Goal: Download file/media

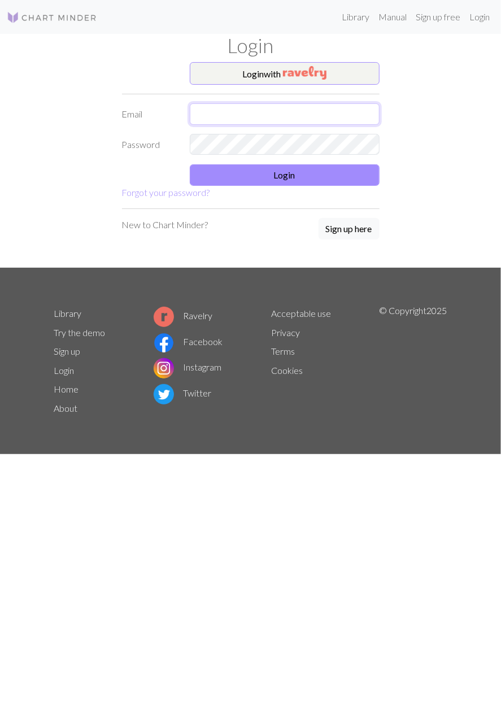
type input "mauriam99@gmail.com"
click at [277, 108] on input "mauriam99@gmail.com" at bounding box center [285, 113] width 190 height 21
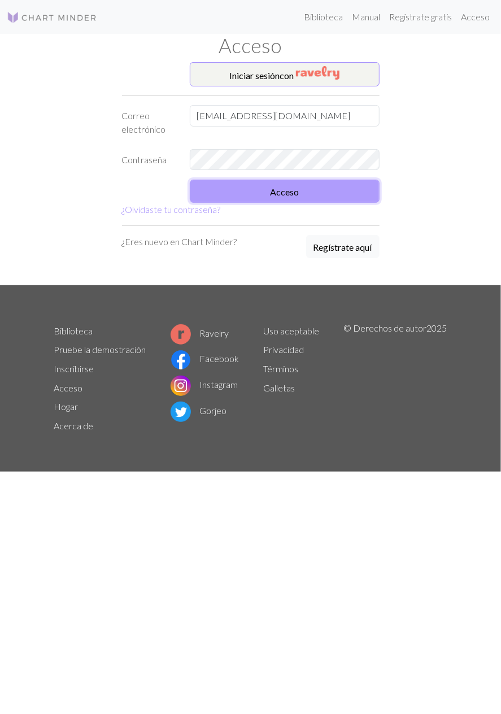
click at [225, 185] on button "Acceso" at bounding box center [285, 191] width 190 height 23
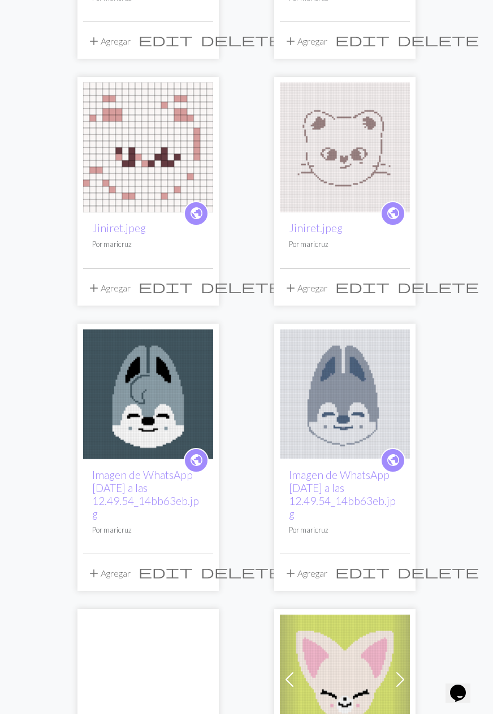
scroll to position [565, 0]
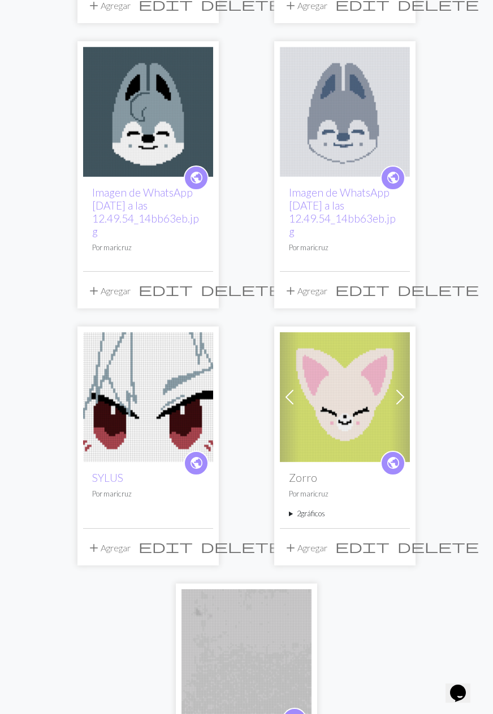
click at [323, 411] on img at bounding box center [345, 397] width 130 height 130
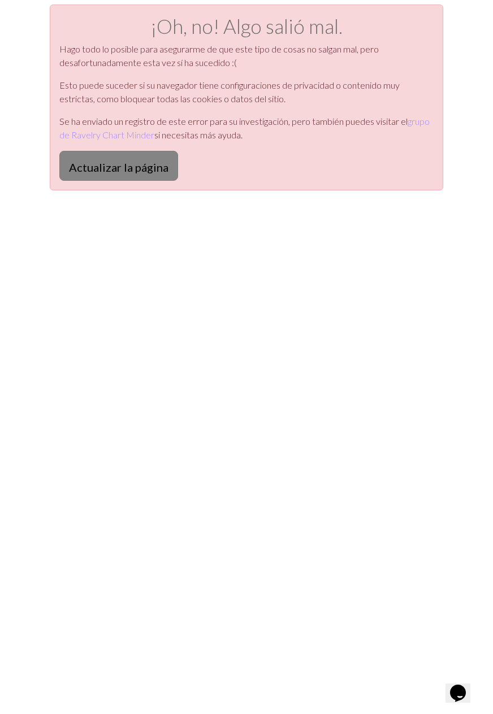
click at [118, 171] on font "Actualizar la página" at bounding box center [118, 167] width 99 height 14
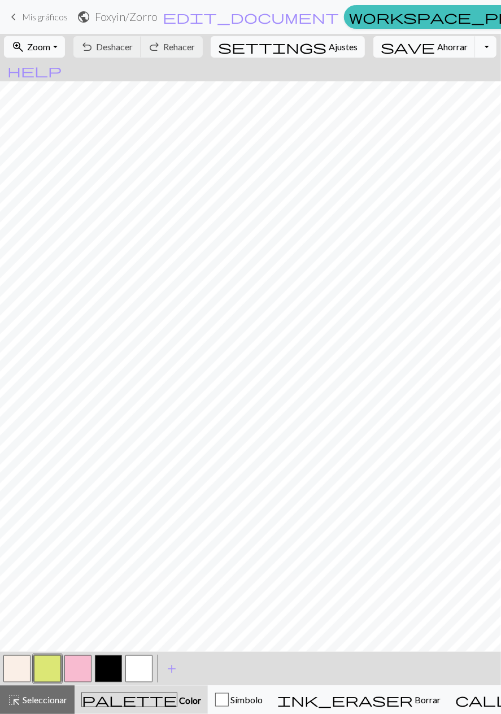
click at [475, 45] on button "Alternar menú desplegable" at bounding box center [485, 46] width 21 height 21
click at [403, 95] on button "save_alt Descargar" at bounding box center [391, 89] width 210 height 18
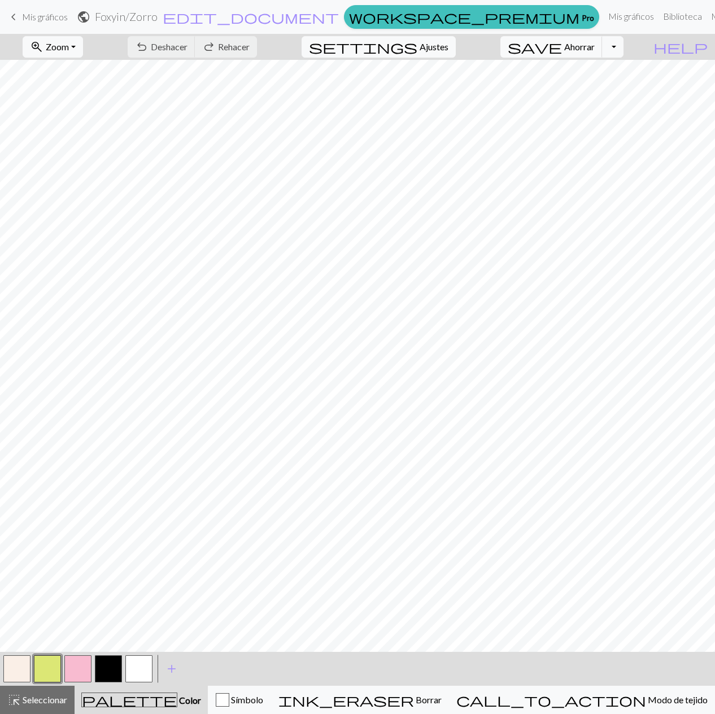
click at [340, 21] on form "public Foxyin / Zorro edit_document Editar configuración" at bounding box center [208, 17] width 263 height 22
click at [501, 41] on button "Alternar menú desplegable" at bounding box center [612, 46] width 21 height 21
click at [501, 82] on button "save_alt Descargar" at bounding box center [519, 89] width 210 height 18
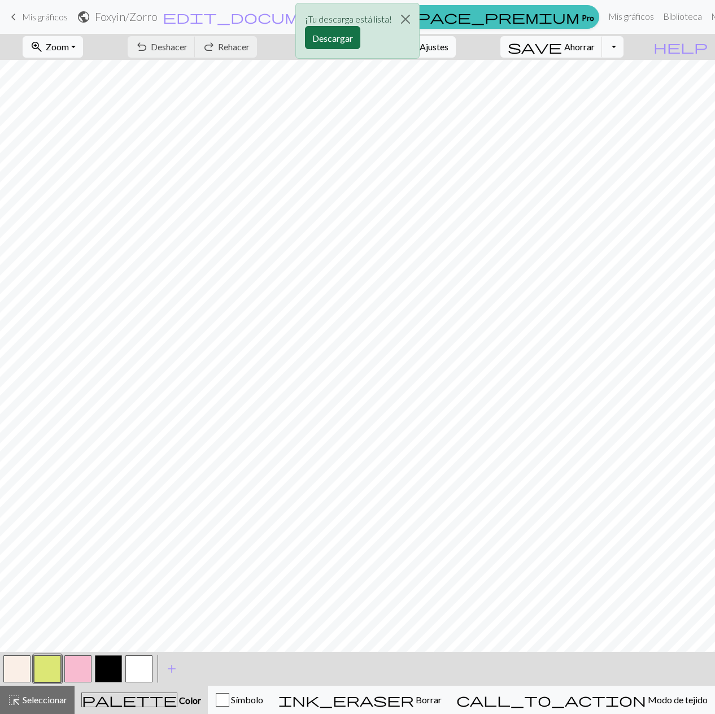
click at [340, 40] on font "Descargar" at bounding box center [332, 38] width 41 height 11
